Goal: Information Seeking & Learning: Find specific fact

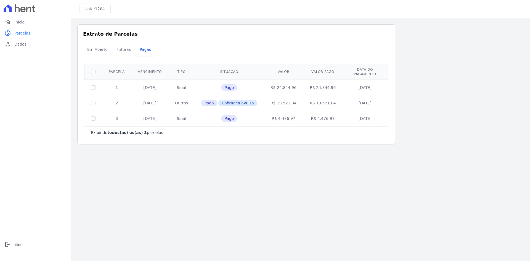
drag, startPoint x: 377, startPoint y: 117, endPoint x: 110, endPoint y: 84, distance: 269.5
click at [110, 84] on tbody "1 [DATE] [GEOGRAPHIC_DATA] Pago R$ 24.844,96 R$ 24.844,96 [DATE] 2 [DATE] Outro…" at bounding box center [237, 103] width 304 height 47
copy tbody "1 [DATE] Sinal Pago R$ 24.844,96 R$ 24.844,96 [DATE] 2 [DATE] Outros Pago Cobra…"
click at [298, 126] on div "Exibindo todos(as) os(as) 3 parcelas" at bounding box center [236, 132] width 304 height 12
drag, startPoint x: 292, startPoint y: 83, endPoint x: 269, endPoint y: 84, distance: 23.2
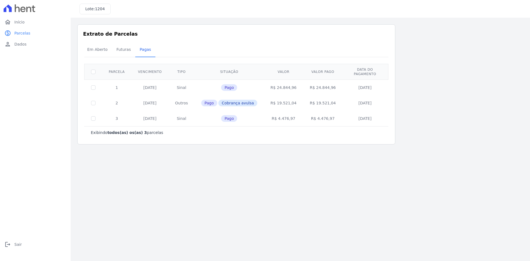
click at [269, 84] on td "R$ 24.844,96" at bounding box center [283, 88] width 39 height 16
copy td "R$ 24.844,96"
drag, startPoint x: 294, startPoint y: 102, endPoint x: 270, endPoint y: 98, distance: 23.8
click at [270, 98] on td "R$ 19.521,04" at bounding box center [283, 102] width 39 height 15
copy td "R$ 19.521,04"
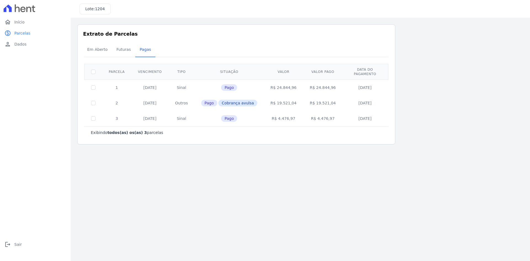
drag, startPoint x: 291, startPoint y: 113, endPoint x: 266, endPoint y: 115, distance: 25.3
click at [266, 115] on td "R$ 4.476,97" at bounding box center [283, 118] width 39 height 15
copy td "R$ 4.476,97"
